Goal: Task Accomplishment & Management: Manage account settings

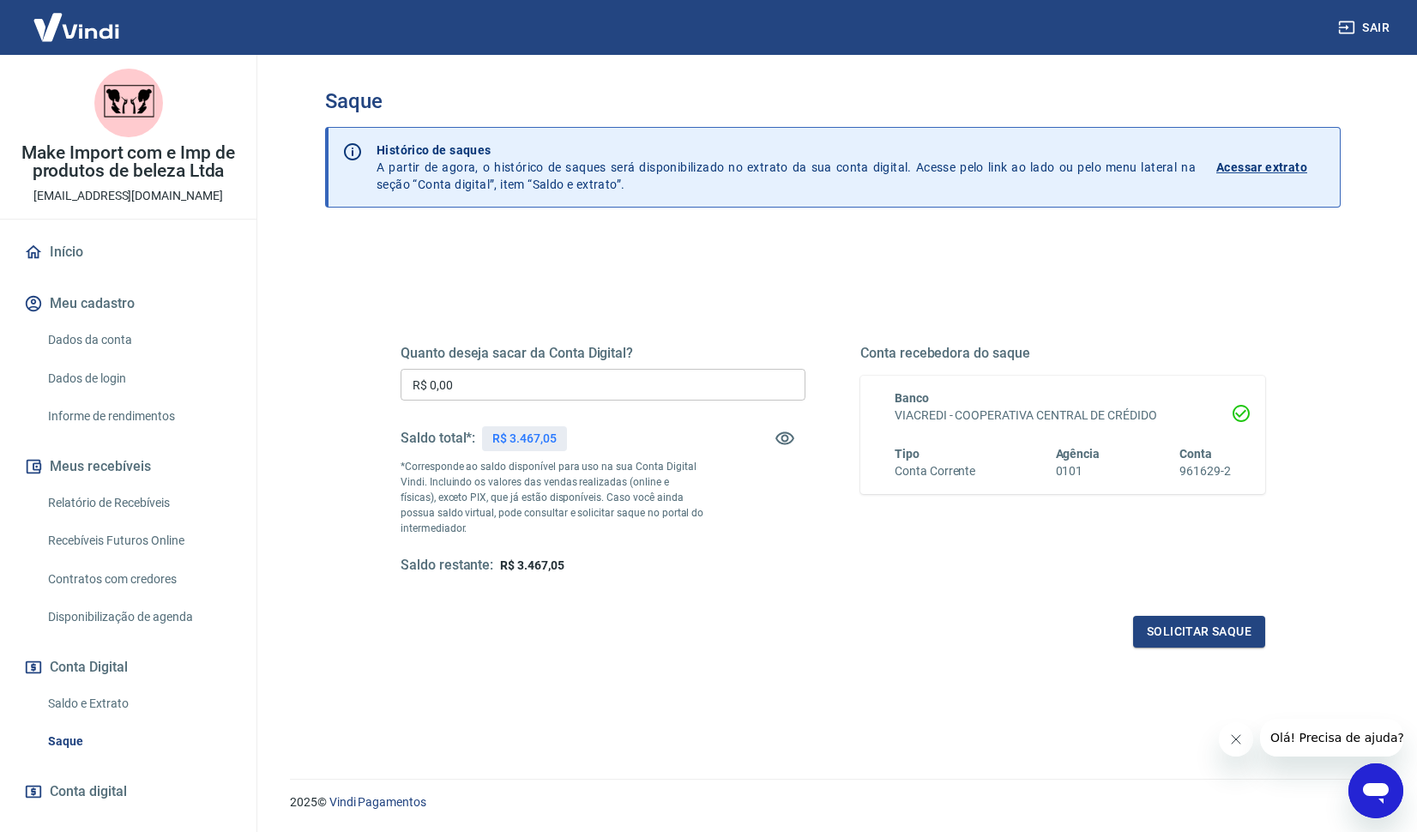
click at [129, 508] on link "Relatório de Recebíveis" at bounding box center [138, 503] width 195 height 35
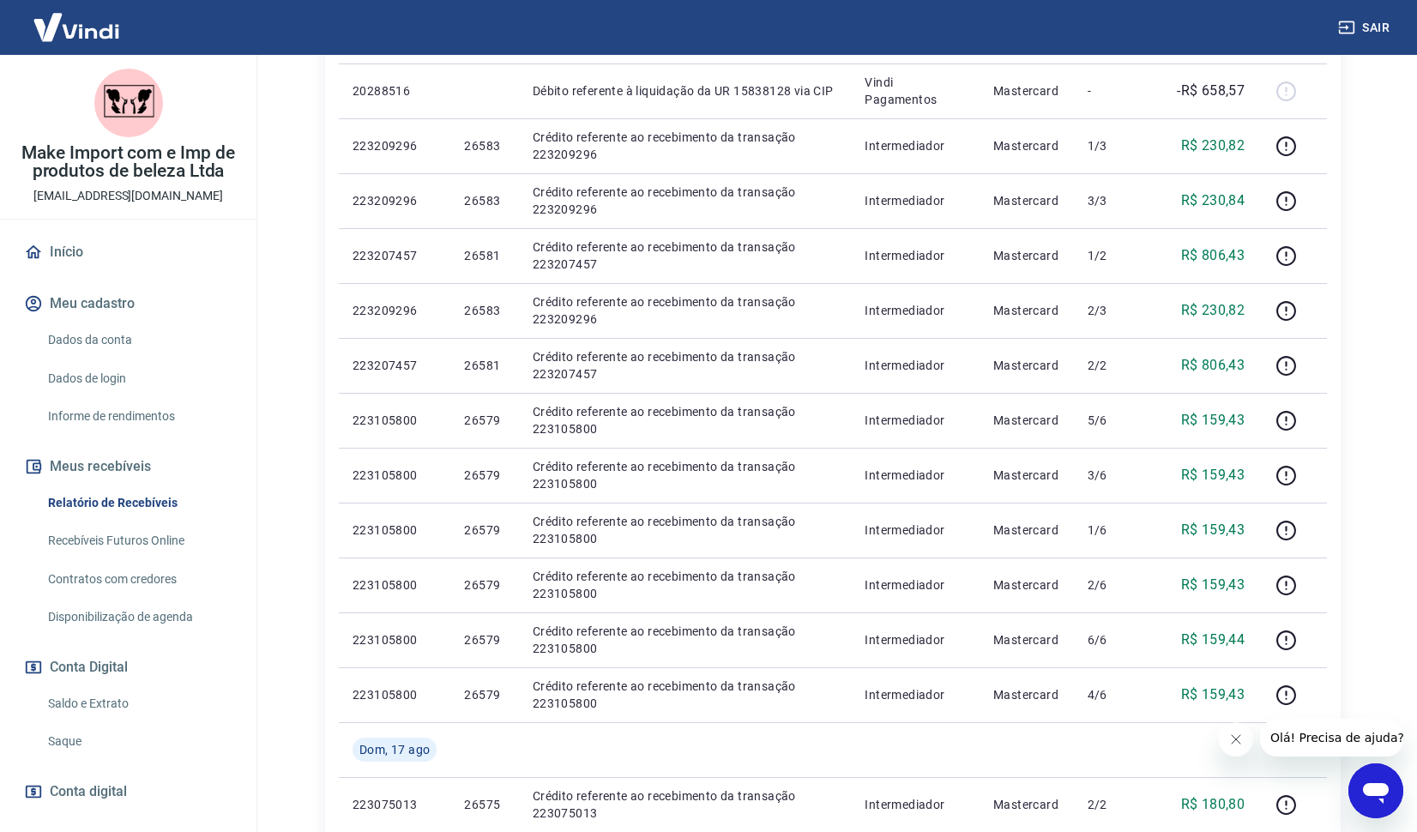
scroll to position [1092, 0]
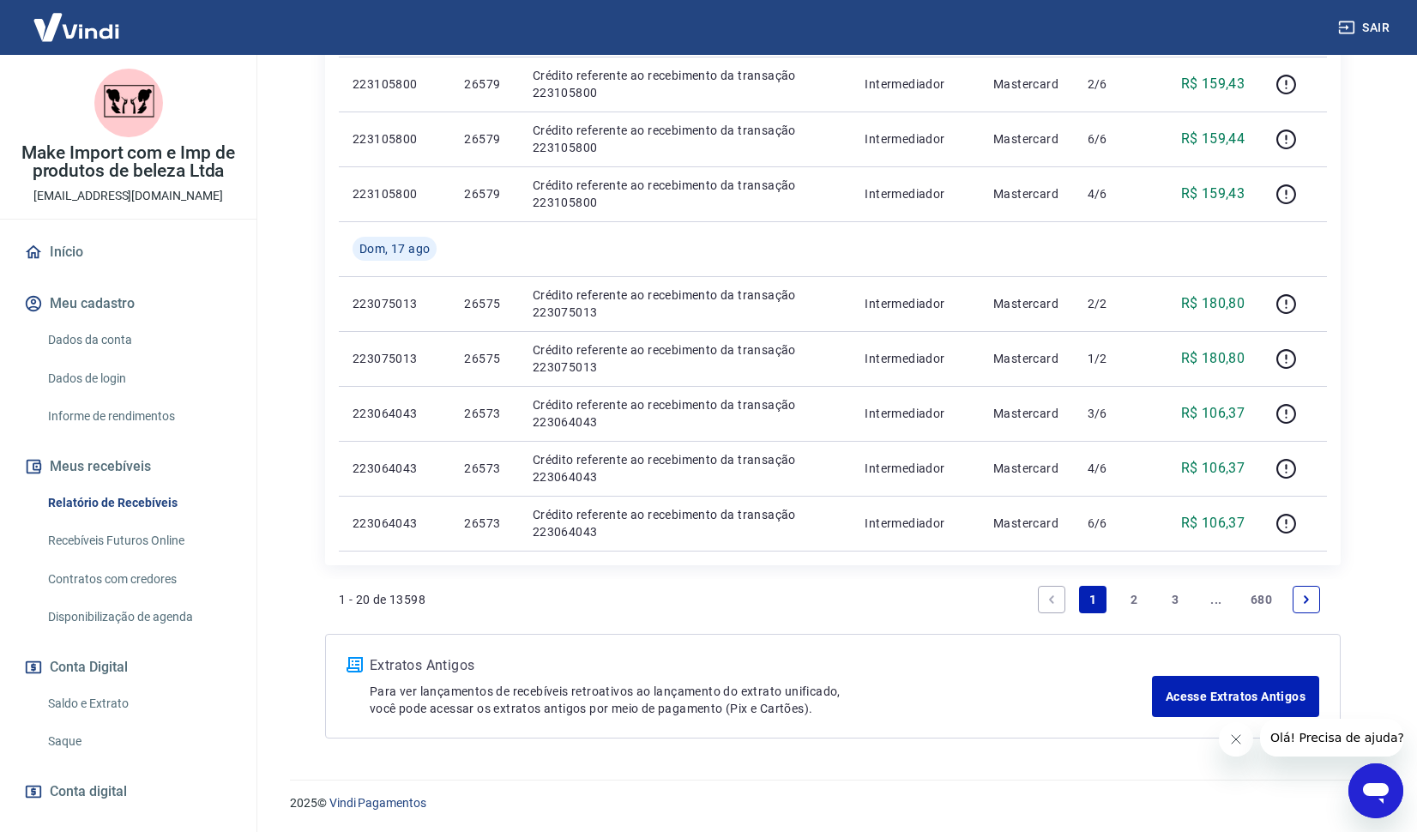
click at [1126, 598] on link "2" at bounding box center [1133, 599] width 27 height 27
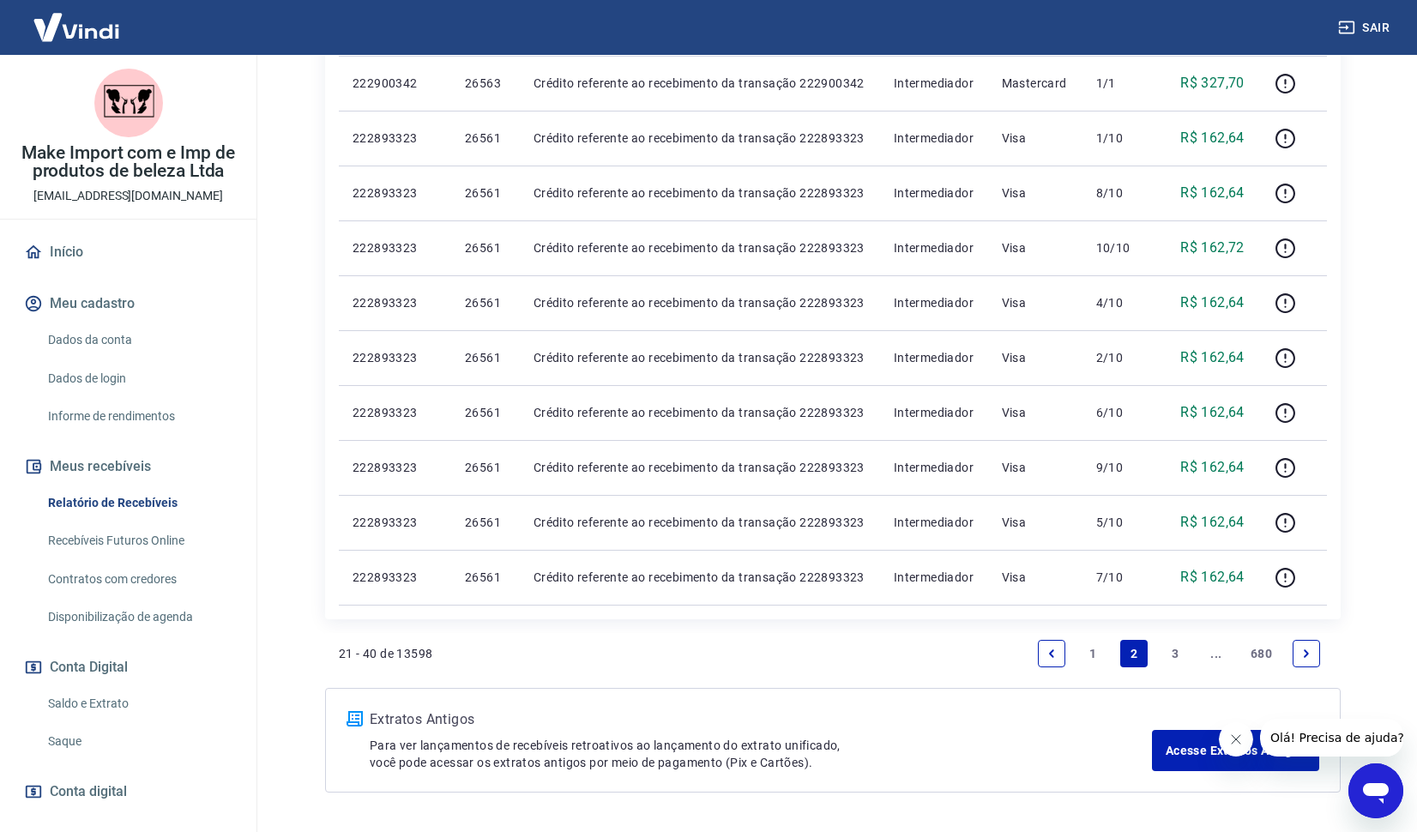
scroll to position [1053, 0]
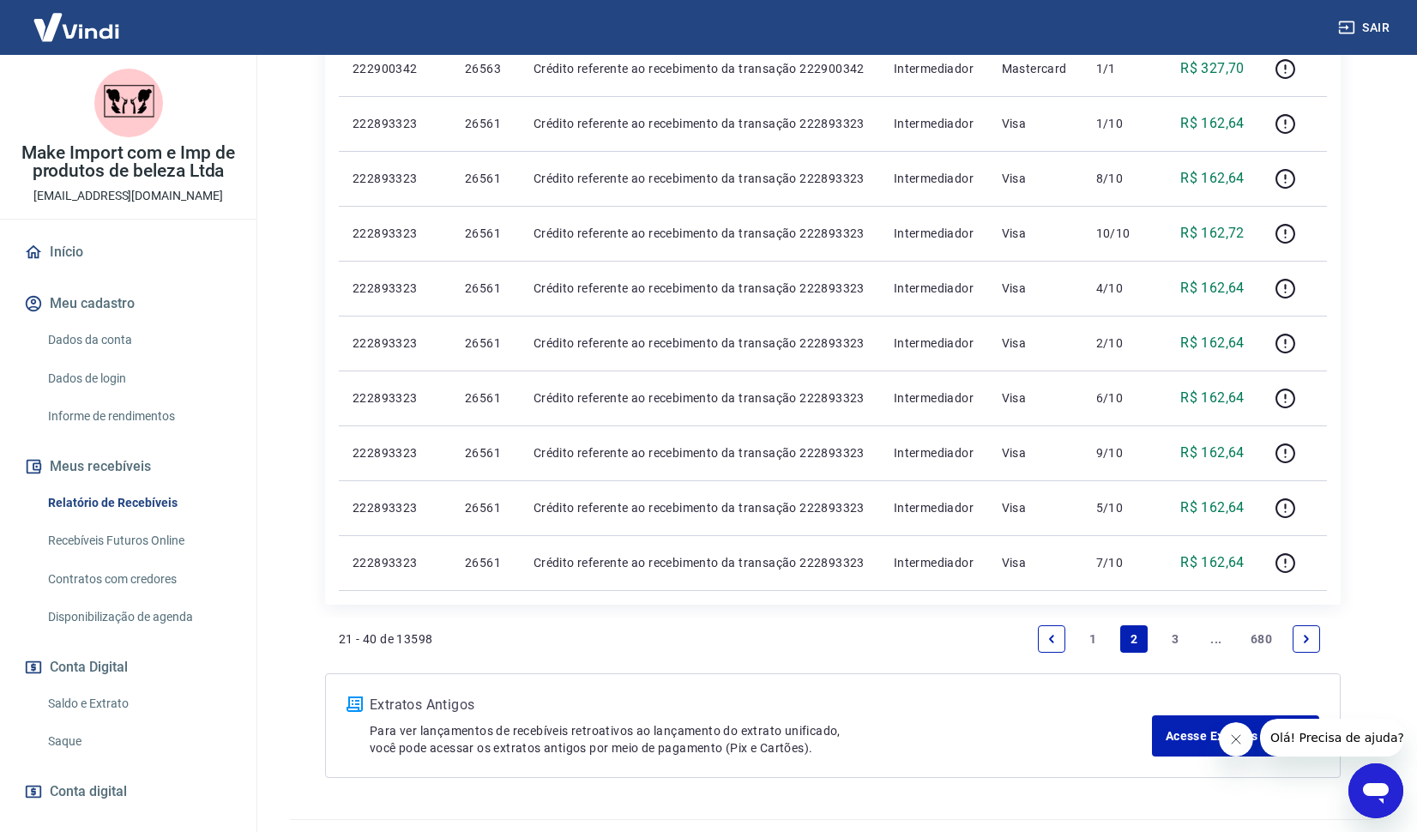
click at [1173, 640] on link "3" at bounding box center [1175, 638] width 27 height 27
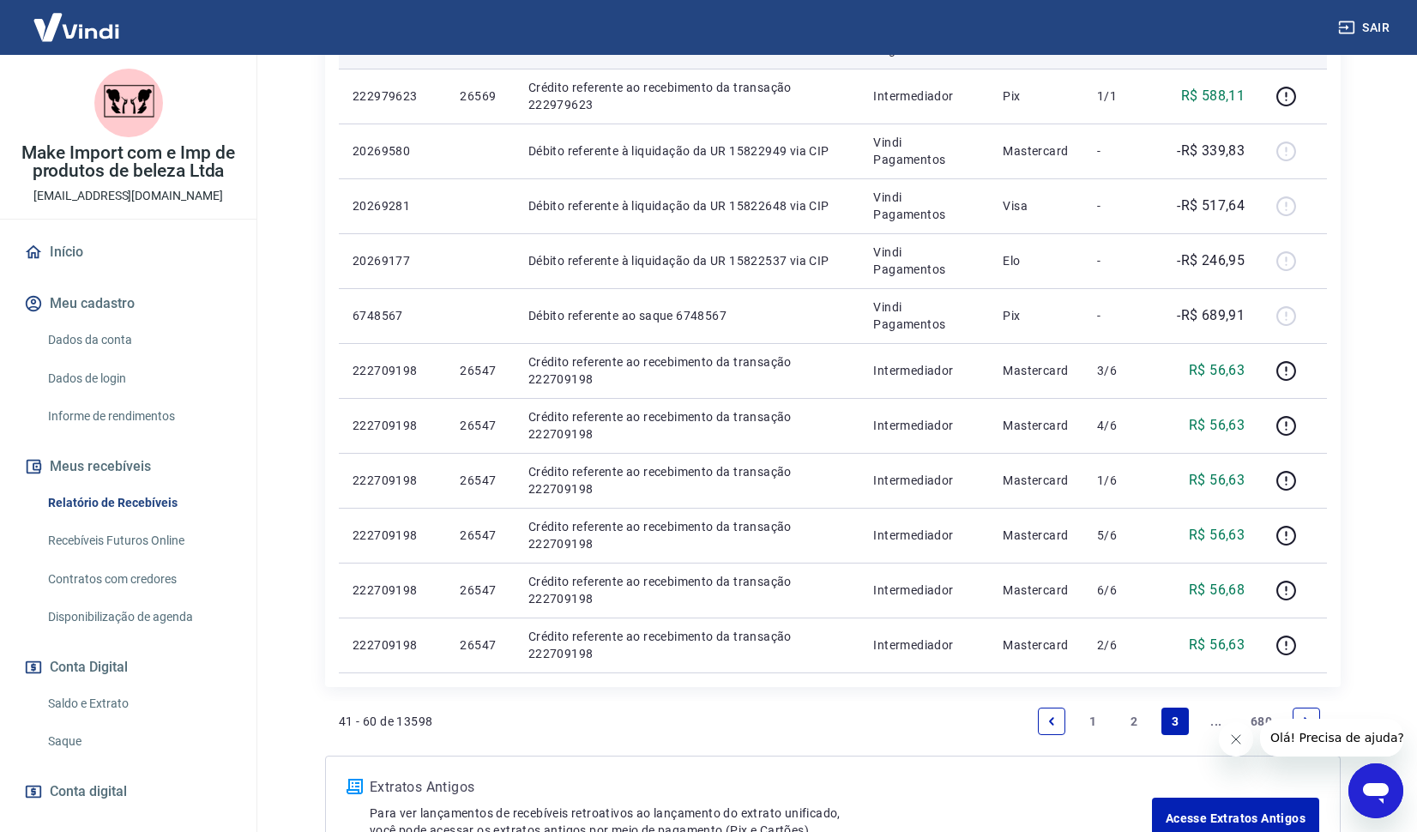
scroll to position [1022, 0]
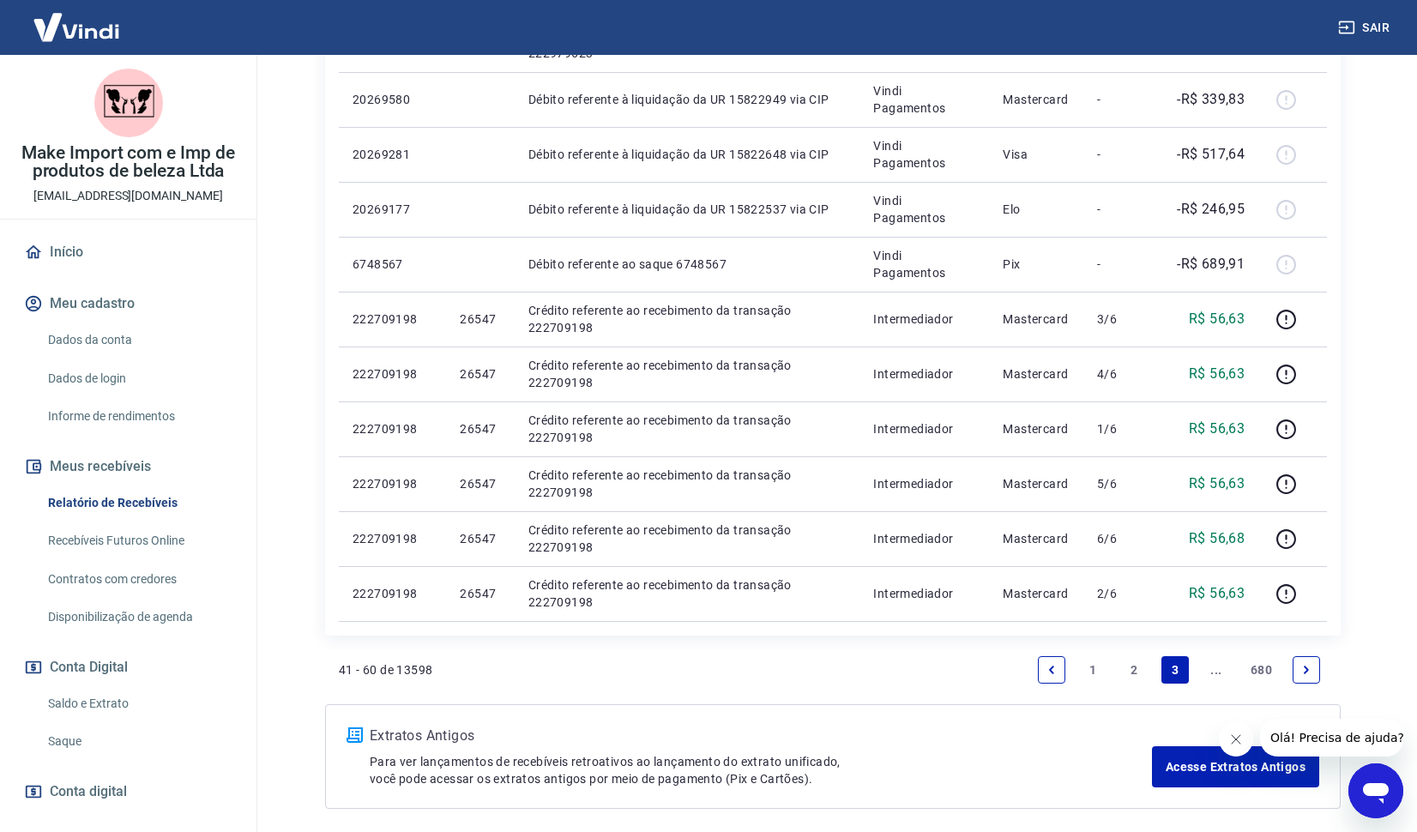
click at [116, 505] on link "Relatório de Recebíveis" at bounding box center [138, 503] width 195 height 35
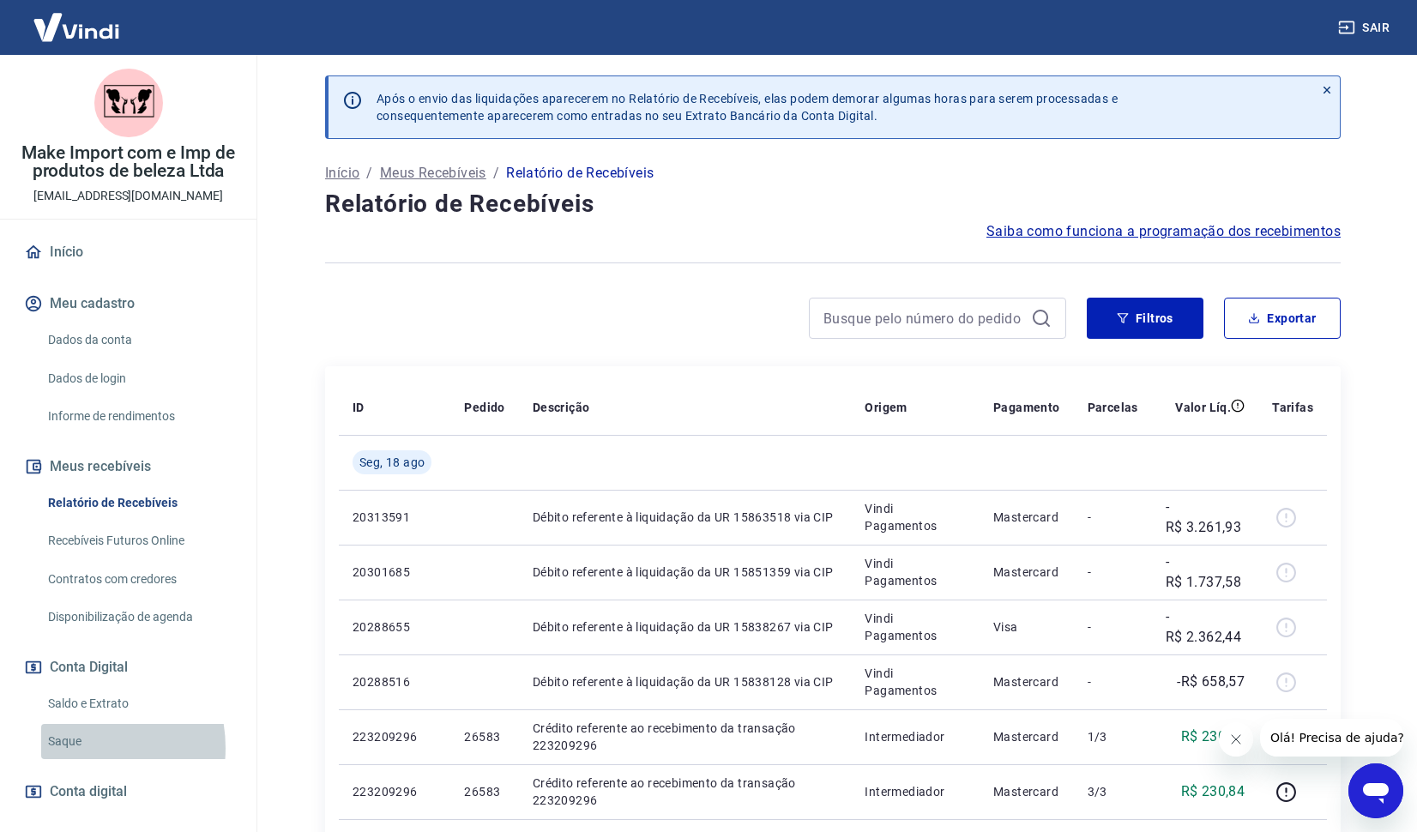
click at [73, 748] on link "Saque" at bounding box center [138, 741] width 195 height 35
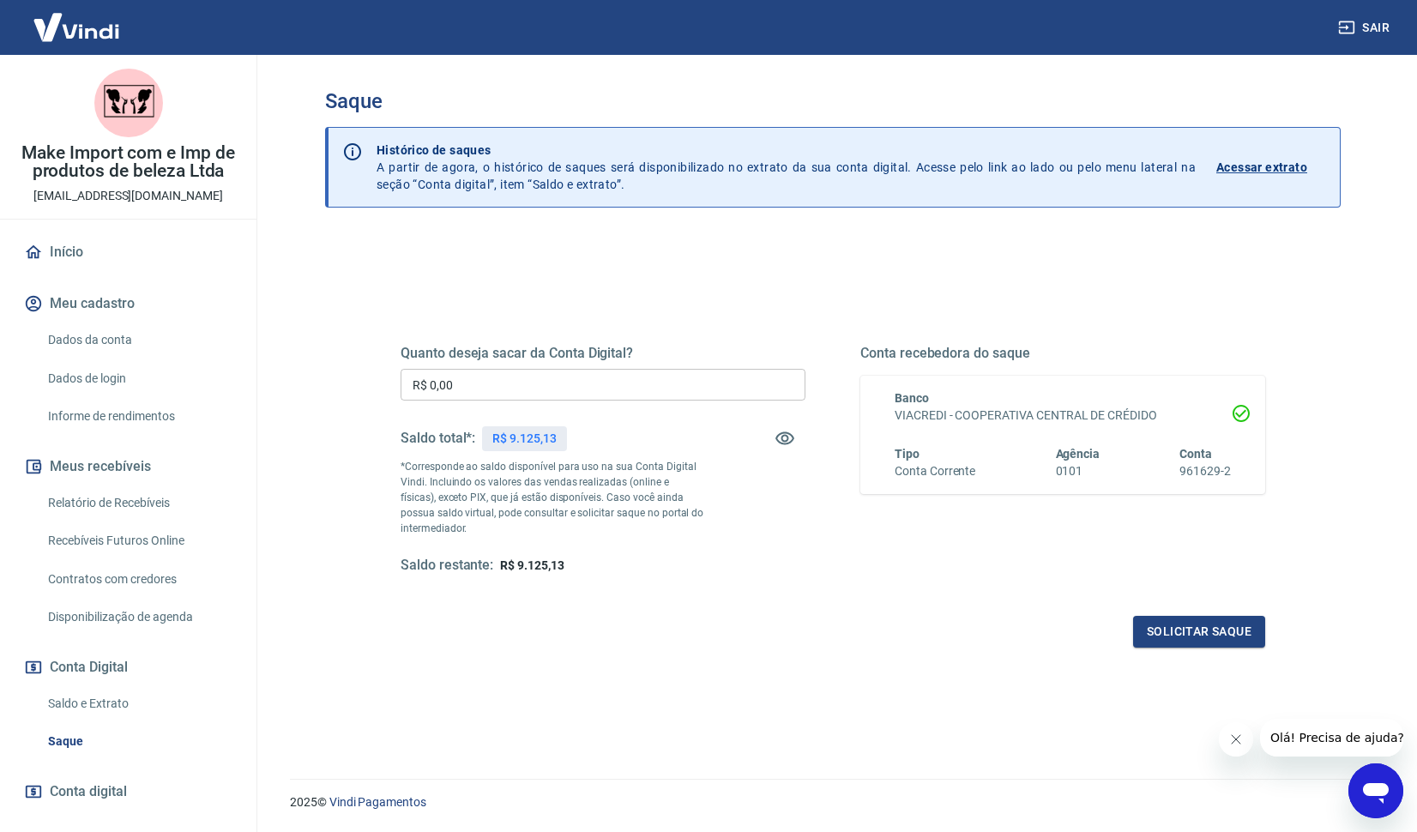
click at [513, 376] on input "R$ 0,00" at bounding box center [603, 385] width 405 height 32
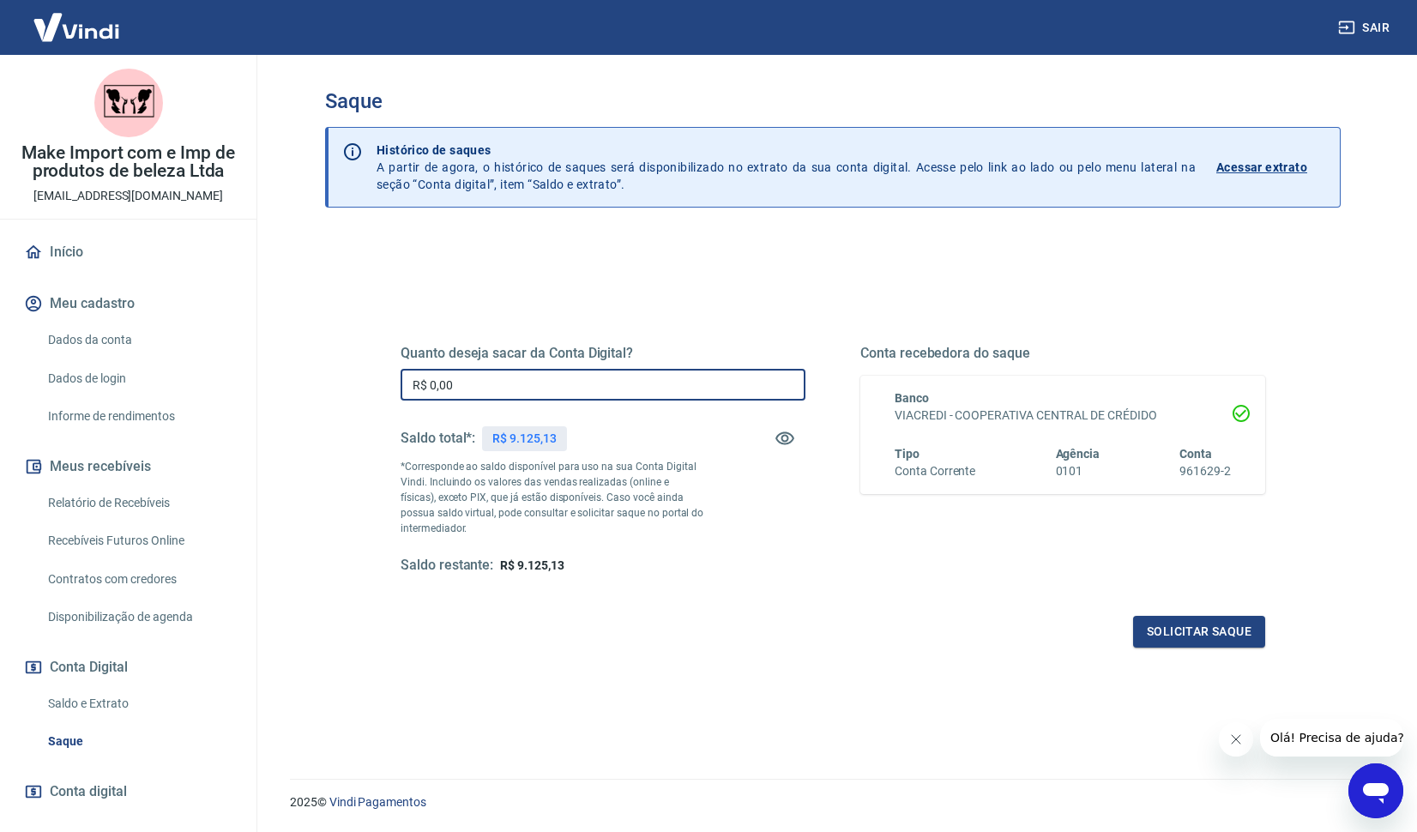
click at [513, 376] on input "R$ 0,00" at bounding box center [603, 385] width 405 height 32
click at [504, 386] on input "R$ 0,00" at bounding box center [603, 385] width 405 height 32
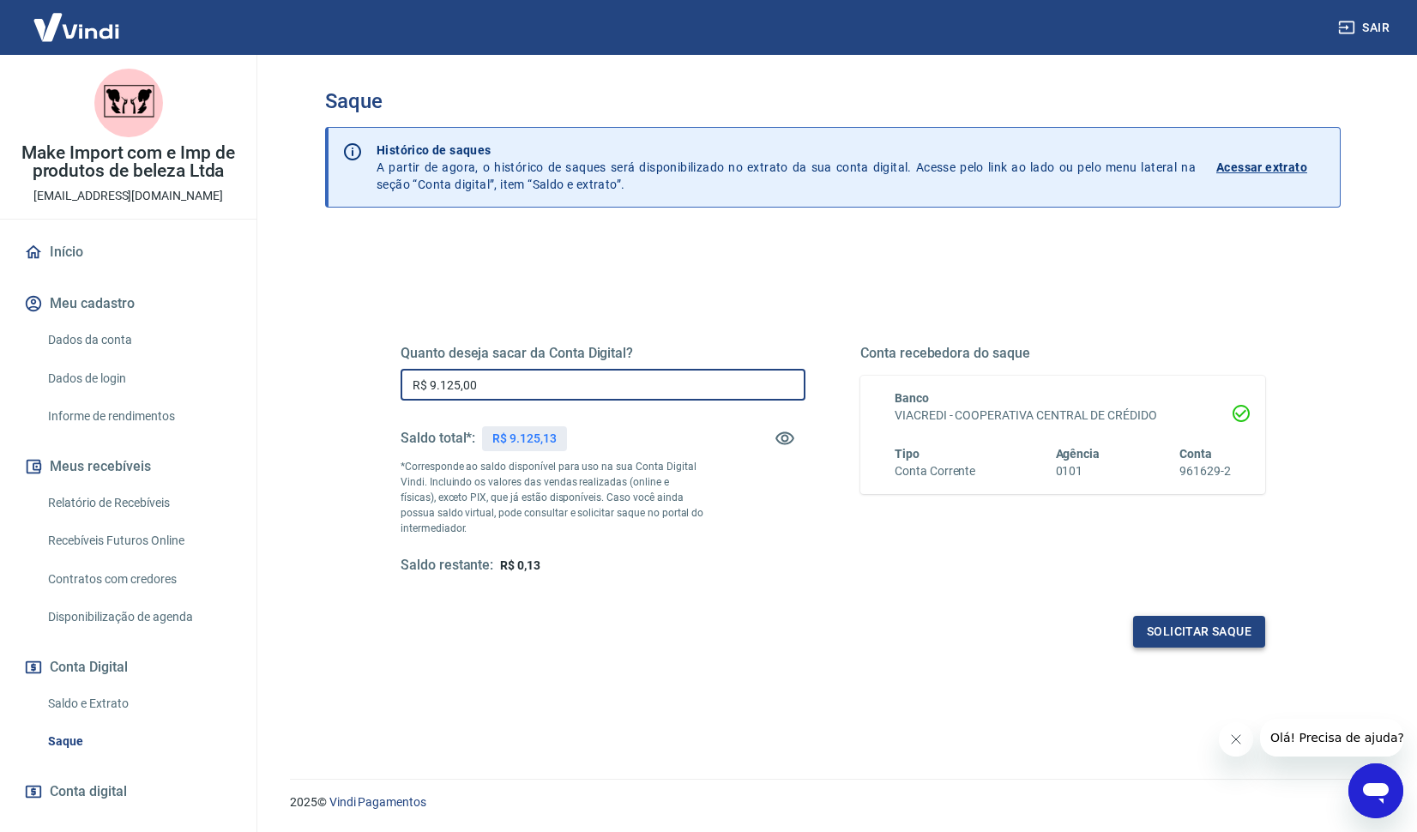
type input "R$ 9.125,00"
click at [1201, 637] on button "Solicitar saque" at bounding box center [1199, 632] width 132 height 32
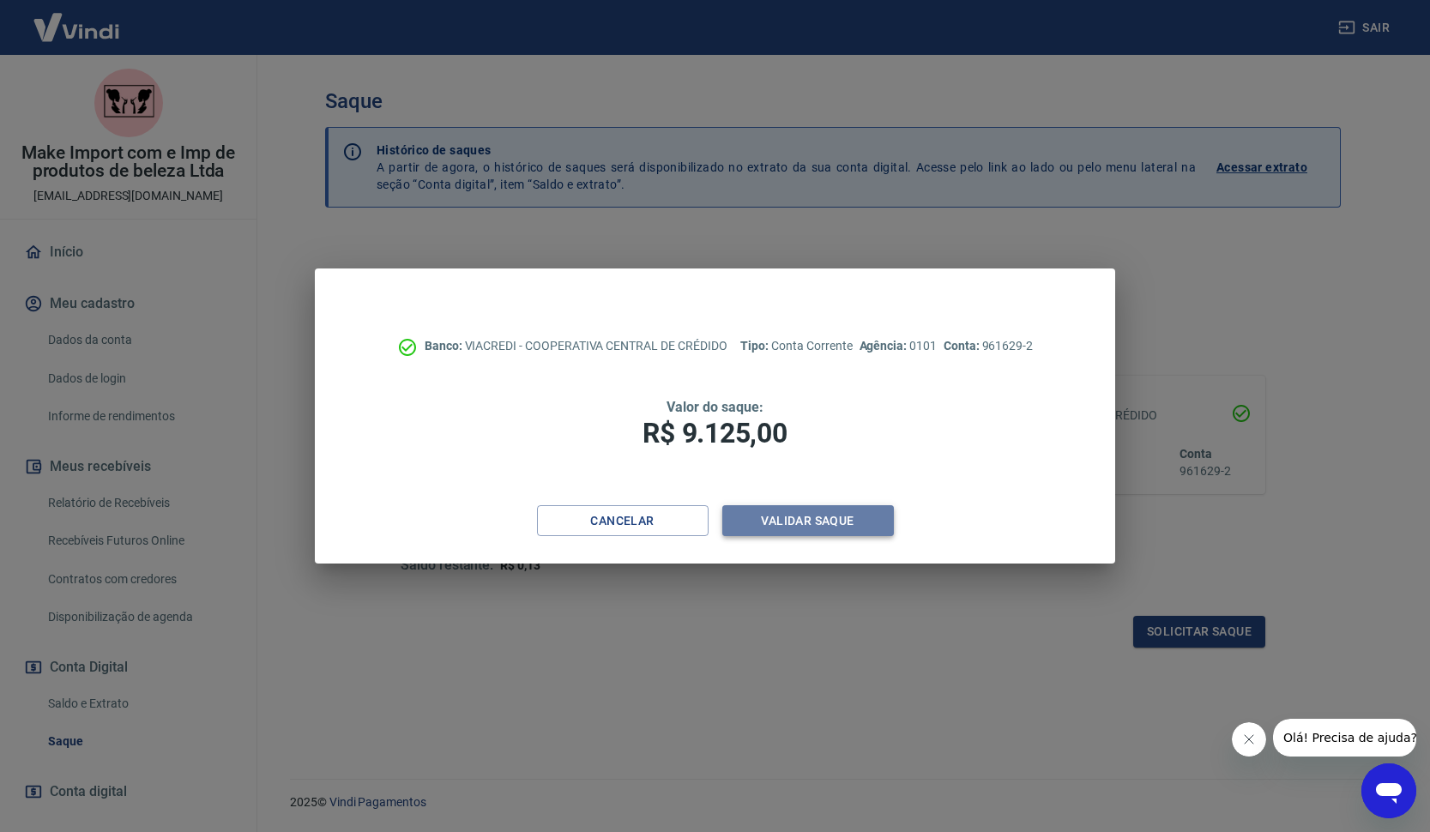
click at [838, 525] on button "Validar saque" at bounding box center [808, 521] width 172 height 32
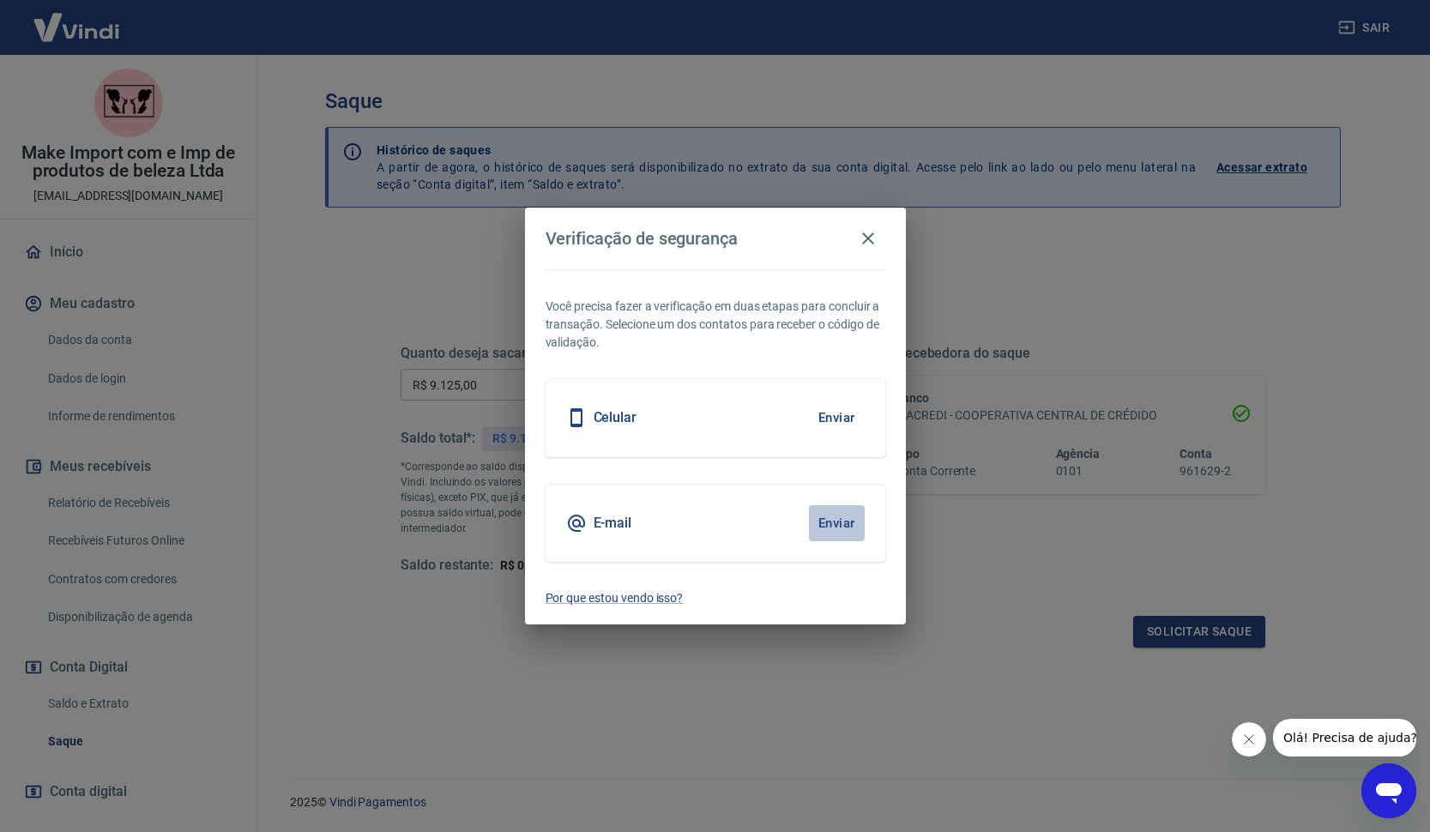
click at [838, 525] on button "Enviar" at bounding box center [837, 523] width 56 height 36
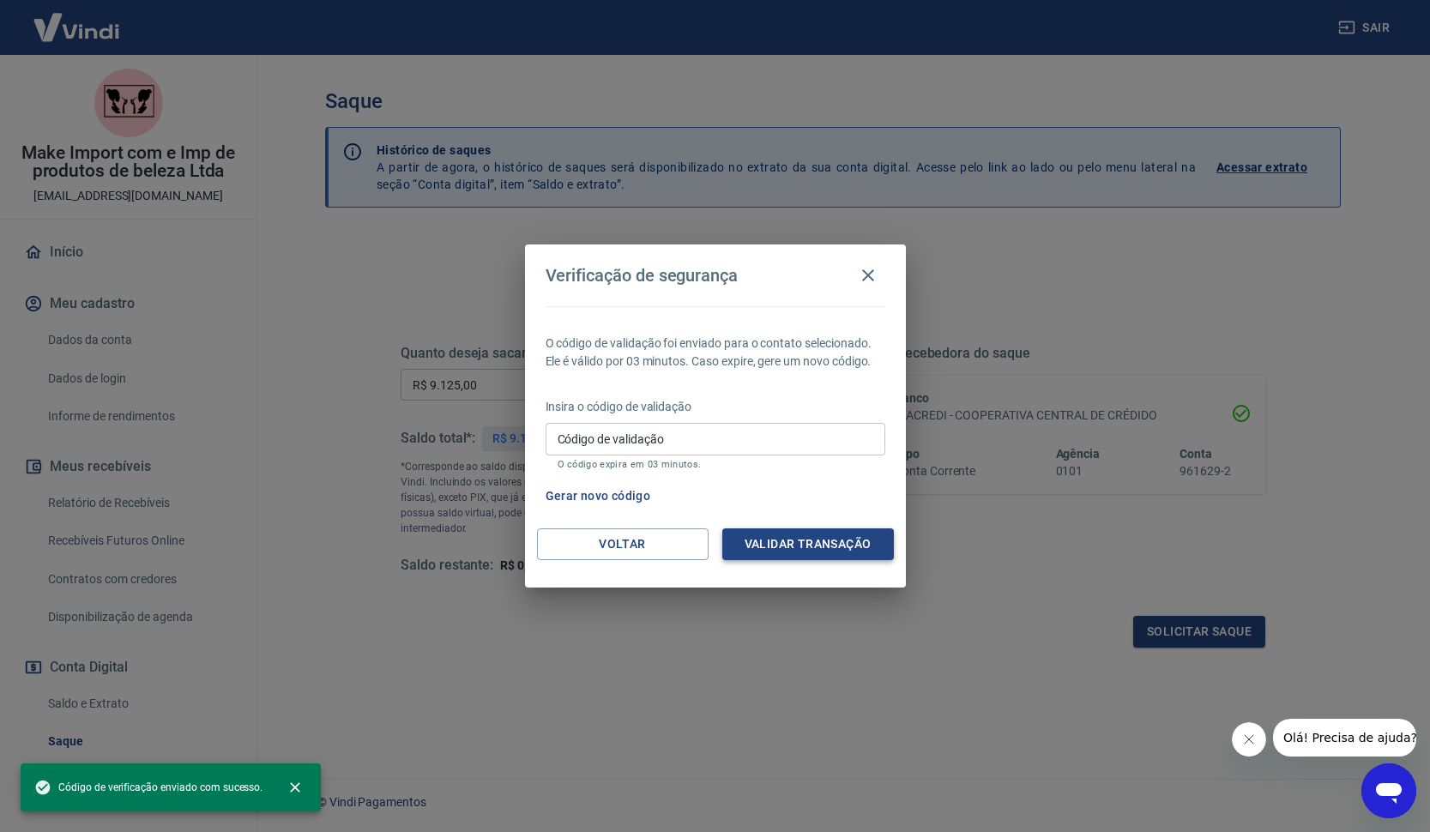
click at [838, 535] on button "Validar transação" at bounding box center [808, 544] width 172 height 32
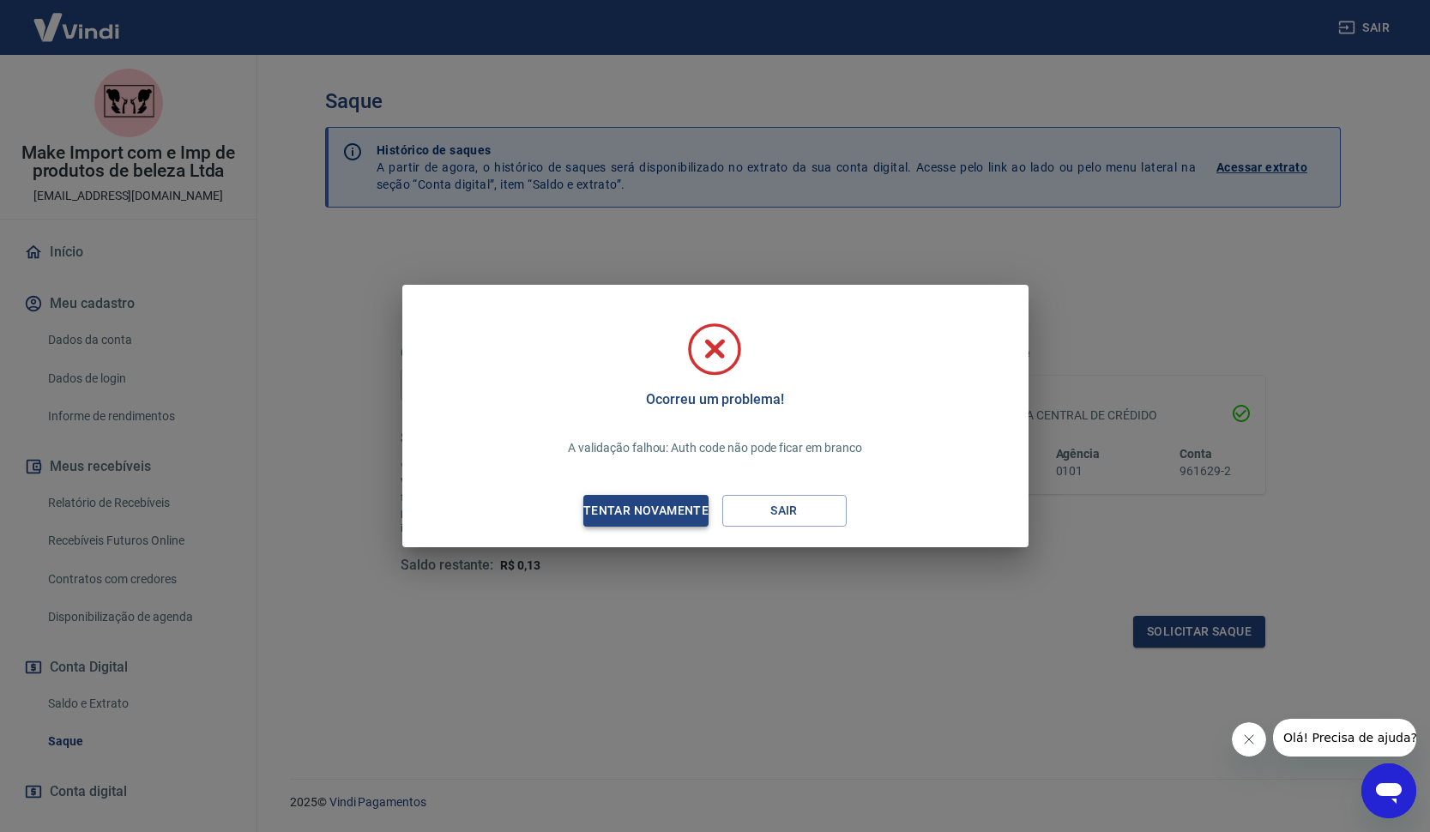
click at [660, 517] on div "Tentar novamente" at bounding box center [646, 510] width 166 height 21
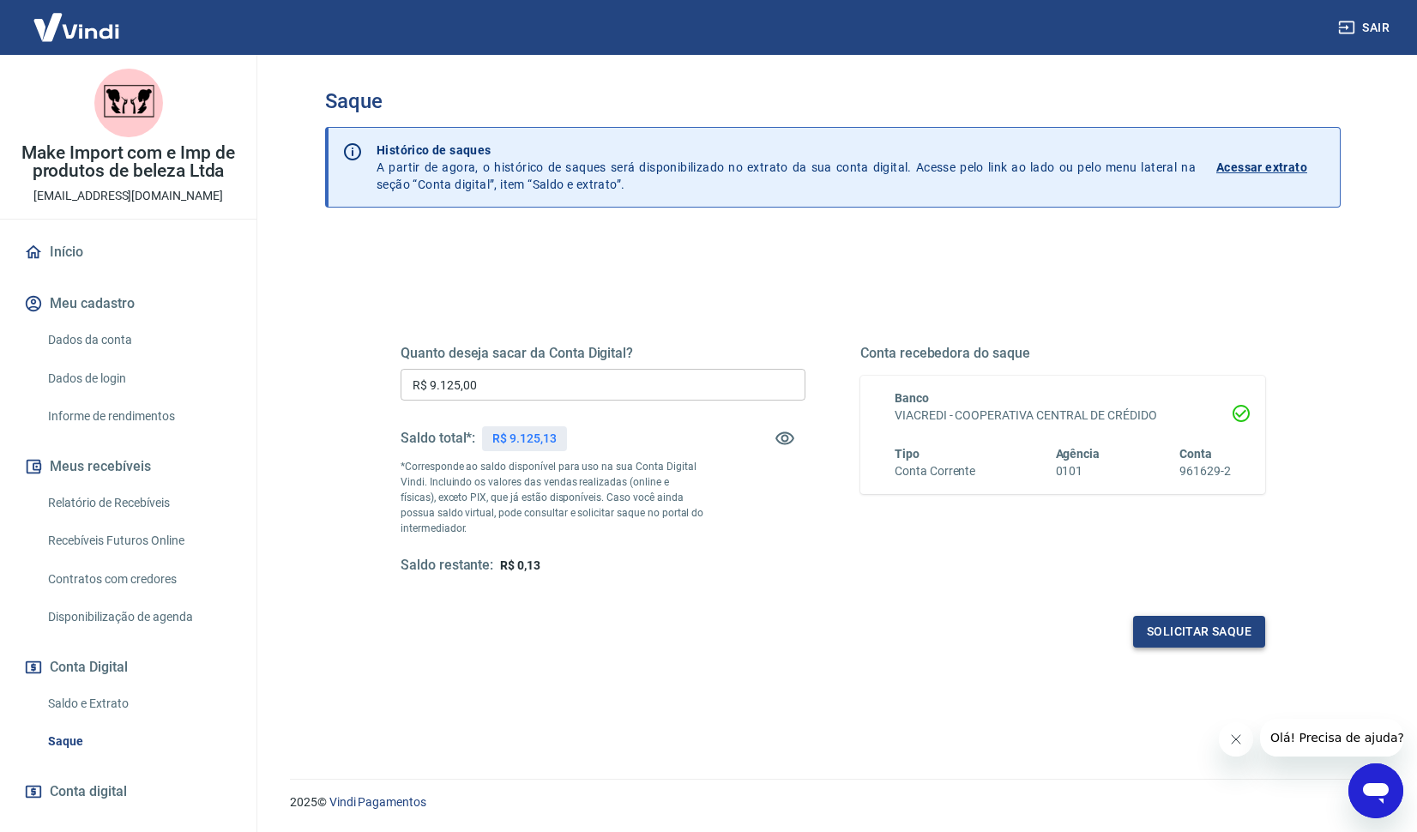
click at [1167, 620] on button "Solicitar saque" at bounding box center [1199, 632] width 132 height 32
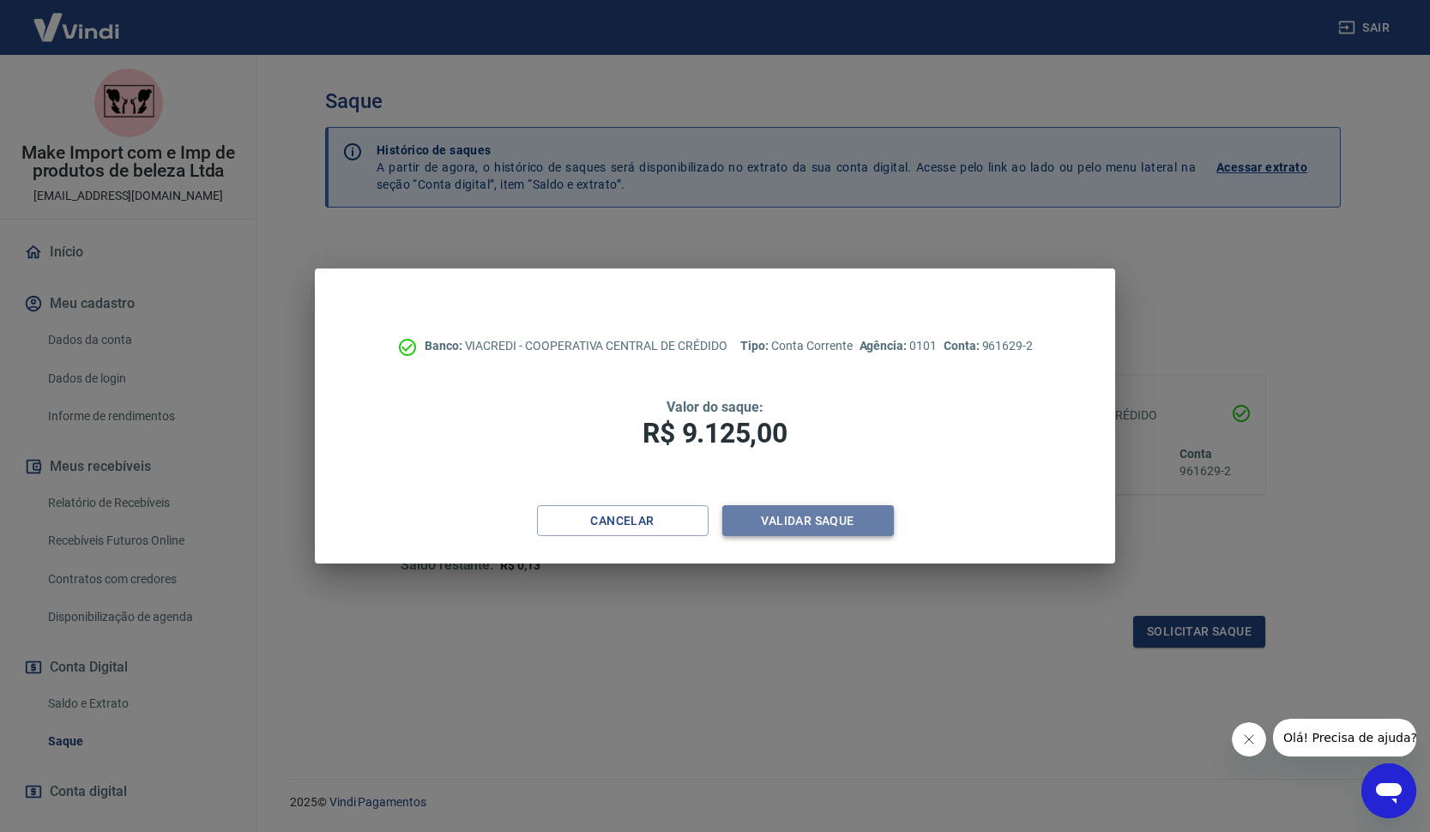
click at [842, 514] on button "Validar saque" at bounding box center [808, 521] width 172 height 32
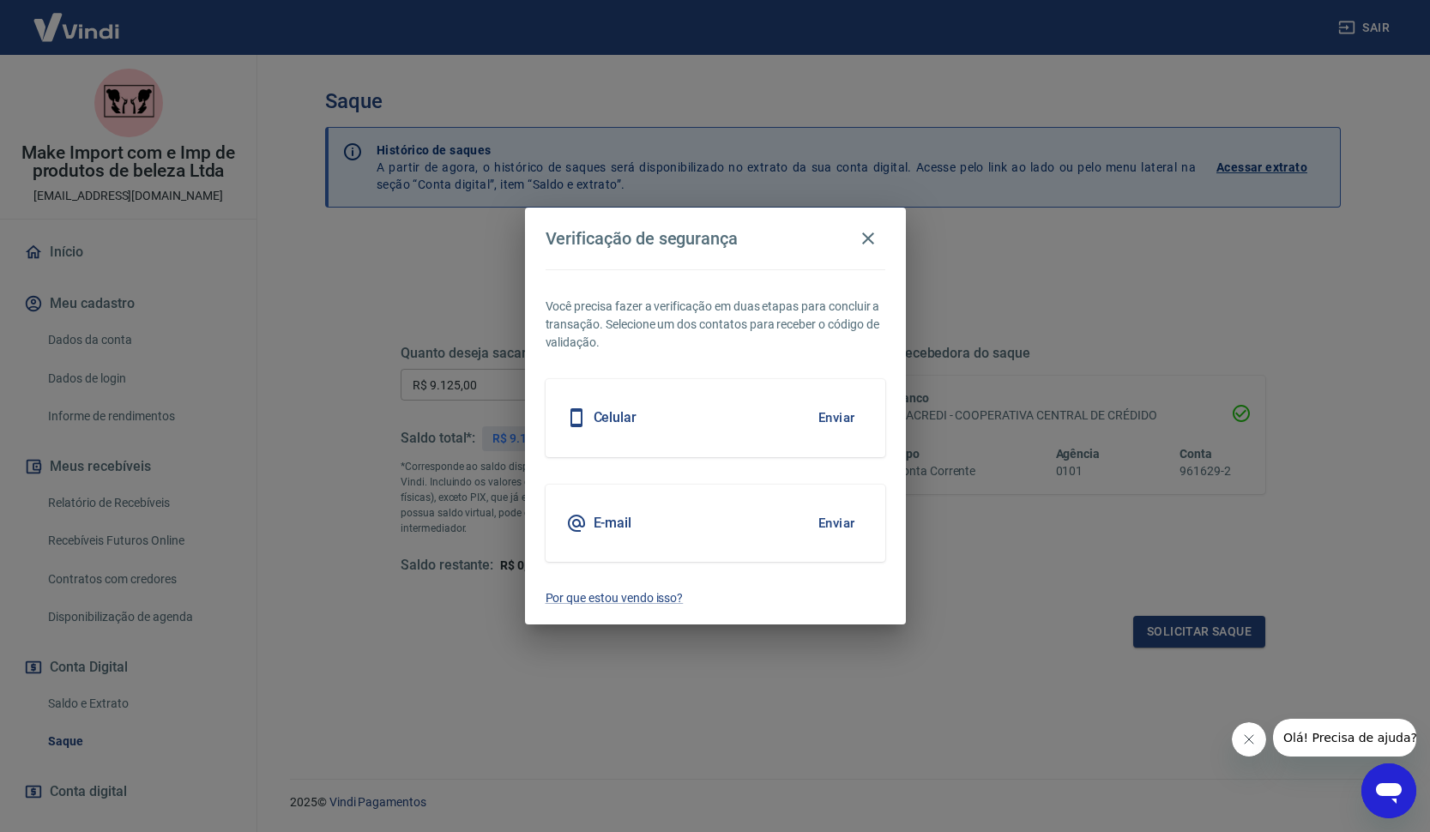
click at [824, 517] on button "Enviar" at bounding box center [837, 523] width 56 height 36
click at [830, 521] on button "Enviar" at bounding box center [837, 523] width 56 height 36
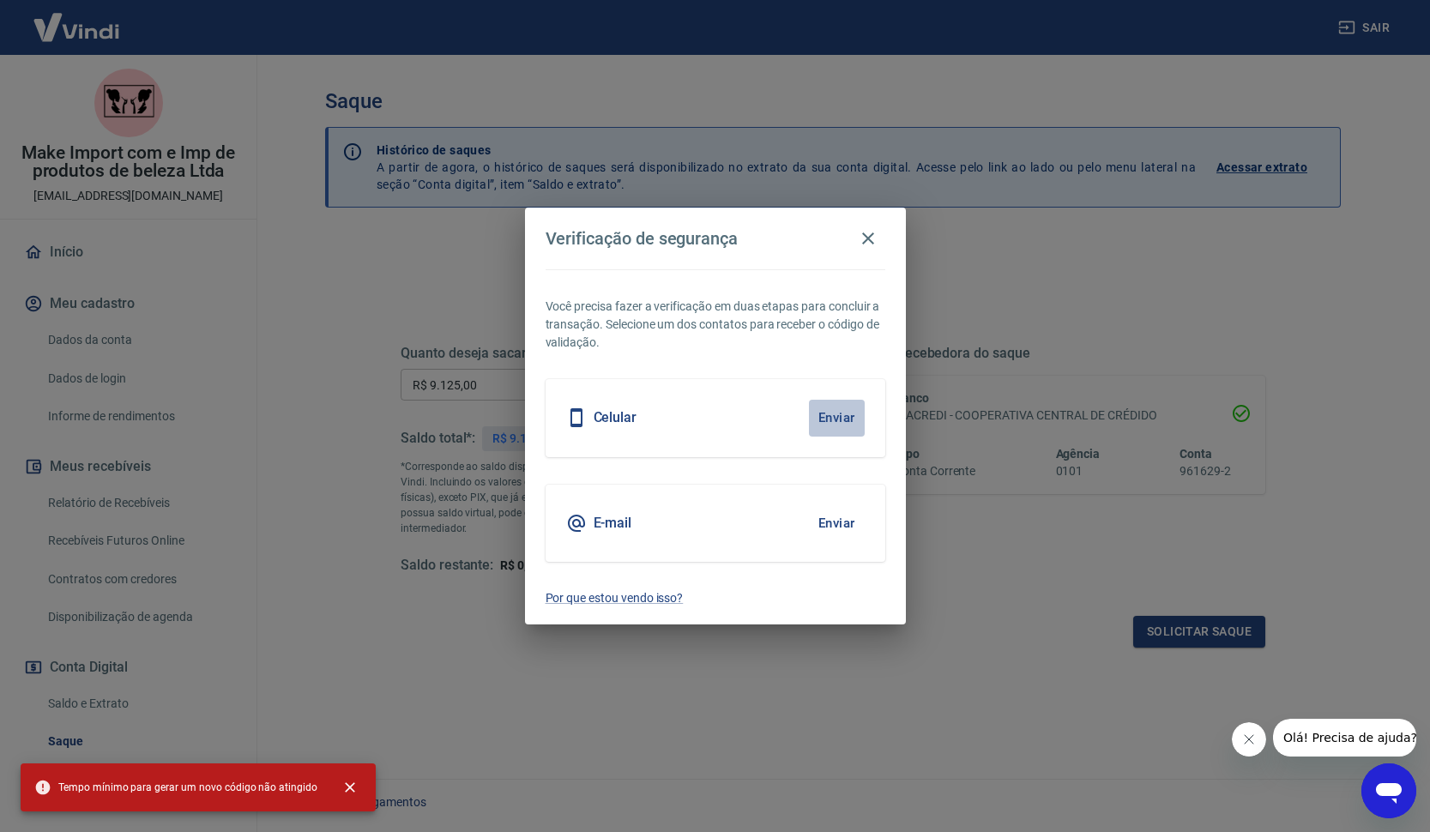
click at [836, 419] on button "Enviar" at bounding box center [837, 418] width 56 height 36
click at [870, 241] on icon "button" at bounding box center [868, 238] width 12 height 12
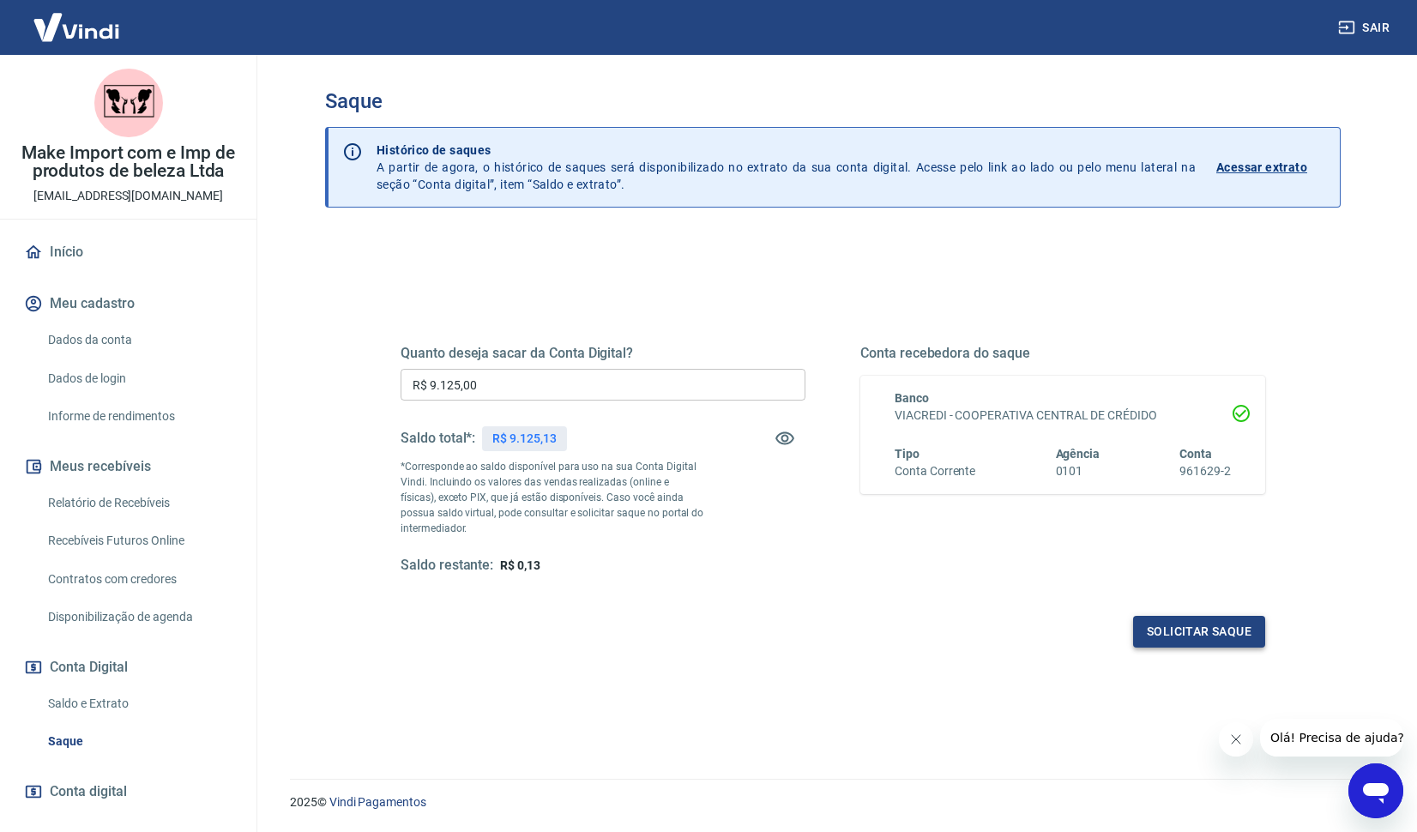
click at [1221, 633] on button "Solicitar saque" at bounding box center [1199, 632] width 132 height 32
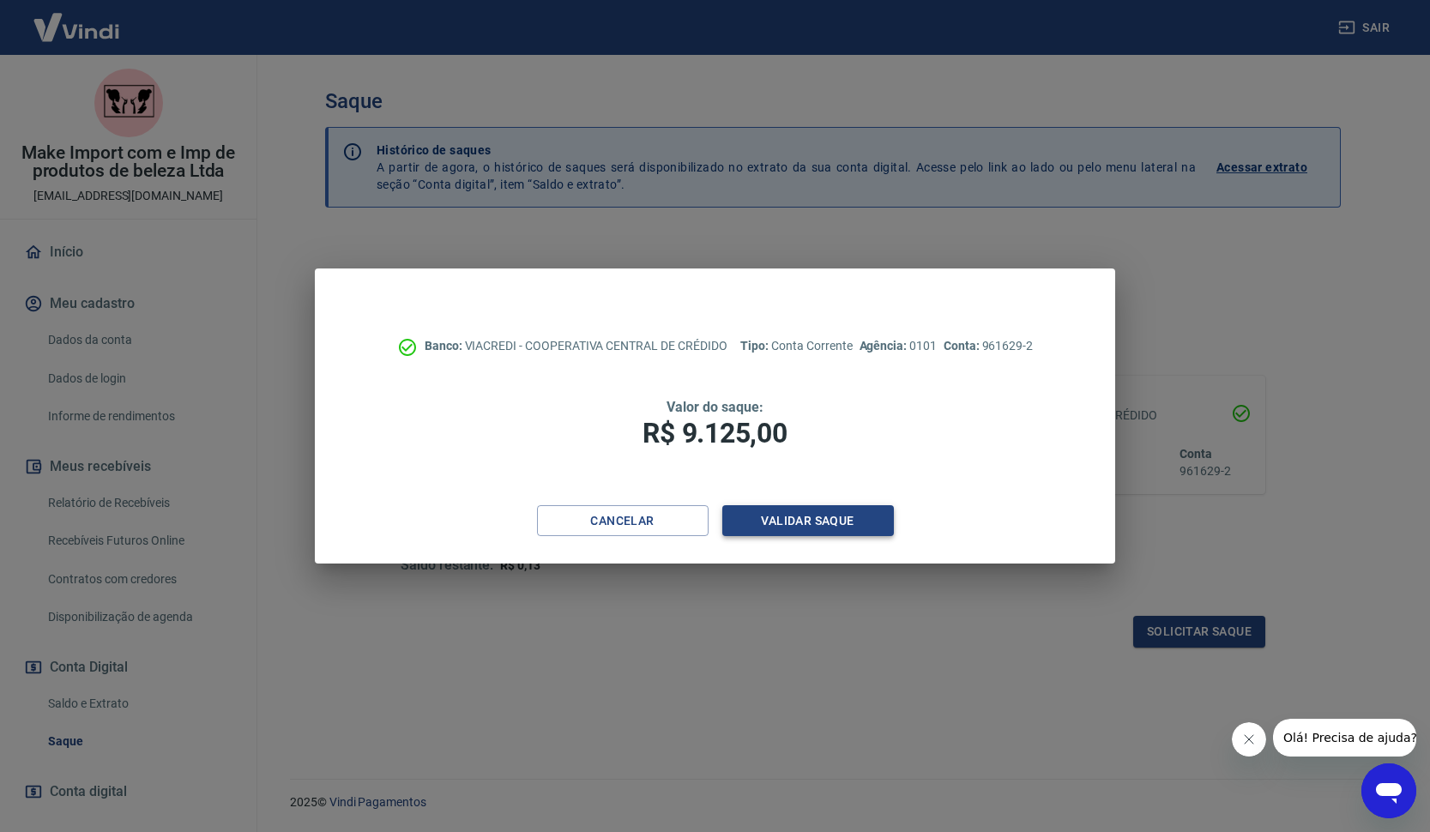
click at [818, 522] on button "Validar saque" at bounding box center [808, 521] width 172 height 32
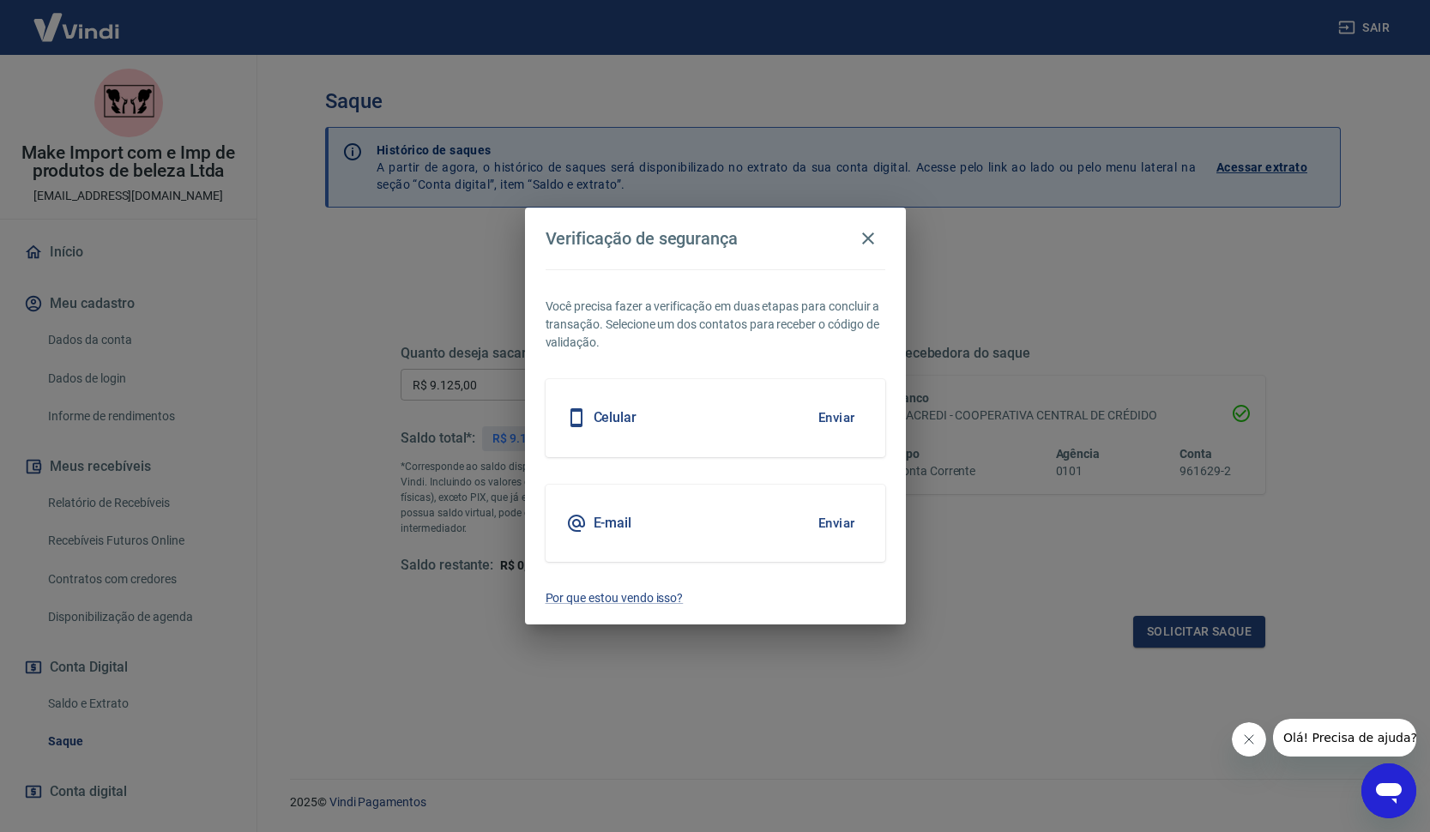
click at [832, 519] on button "Enviar" at bounding box center [837, 523] width 56 height 36
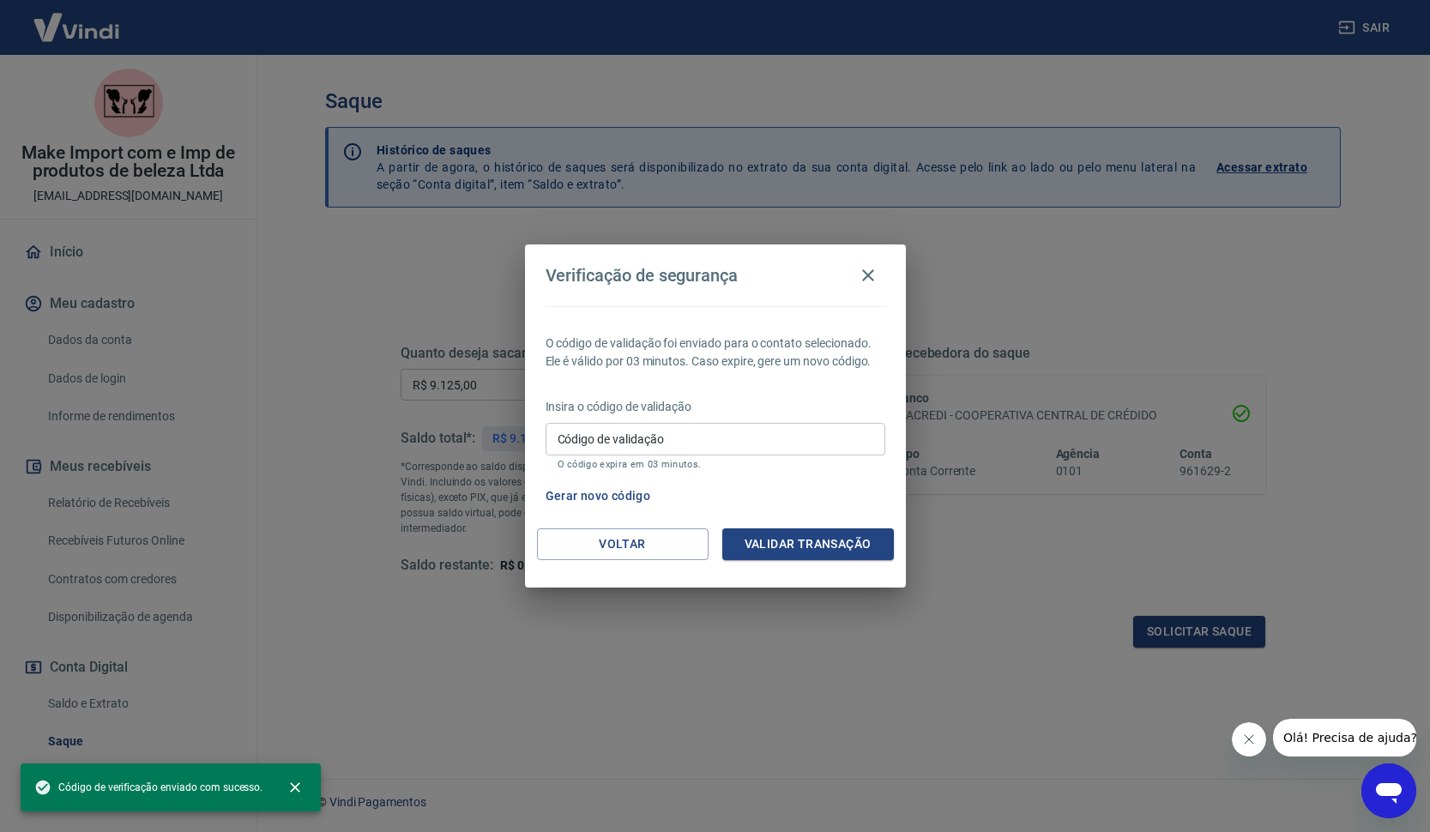
click at [769, 447] on input "Código de validação" at bounding box center [716, 439] width 340 height 32
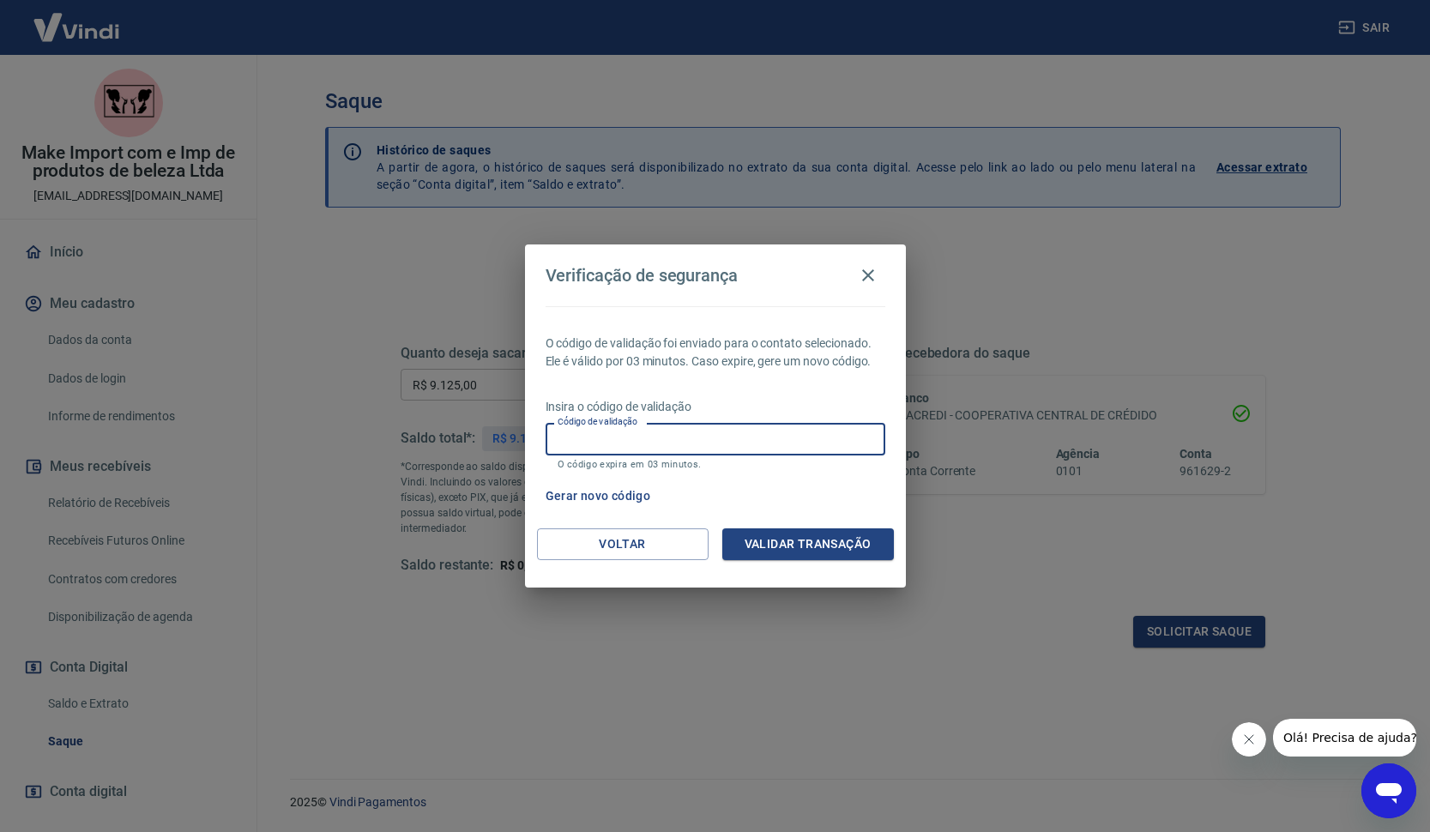
click at [776, 440] on input "Código de validação" at bounding box center [716, 439] width 340 height 32
type input "562172"
click at [809, 538] on button "Validar transação" at bounding box center [808, 544] width 172 height 32
